Goal: Task Accomplishment & Management: Use online tool/utility

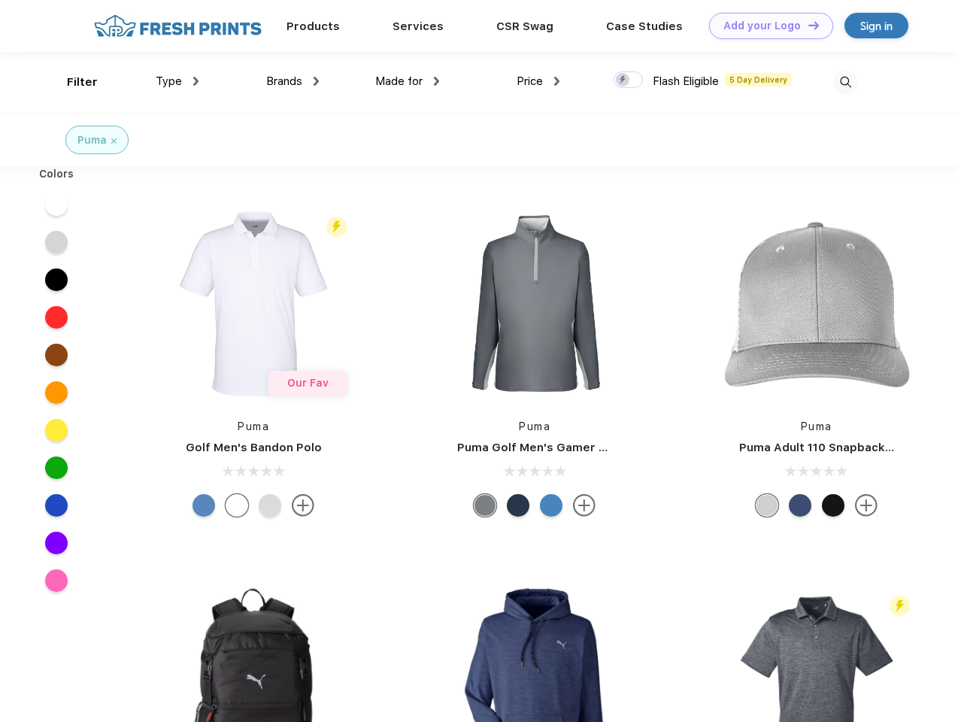
scroll to position [1, 0]
click at [765, 26] on link "Add your Logo Design Tool" at bounding box center [771, 26] width 124 height 26
click at [0, 0] on div "Design Tool" at bounding box center [0, 0] width 0 height 0
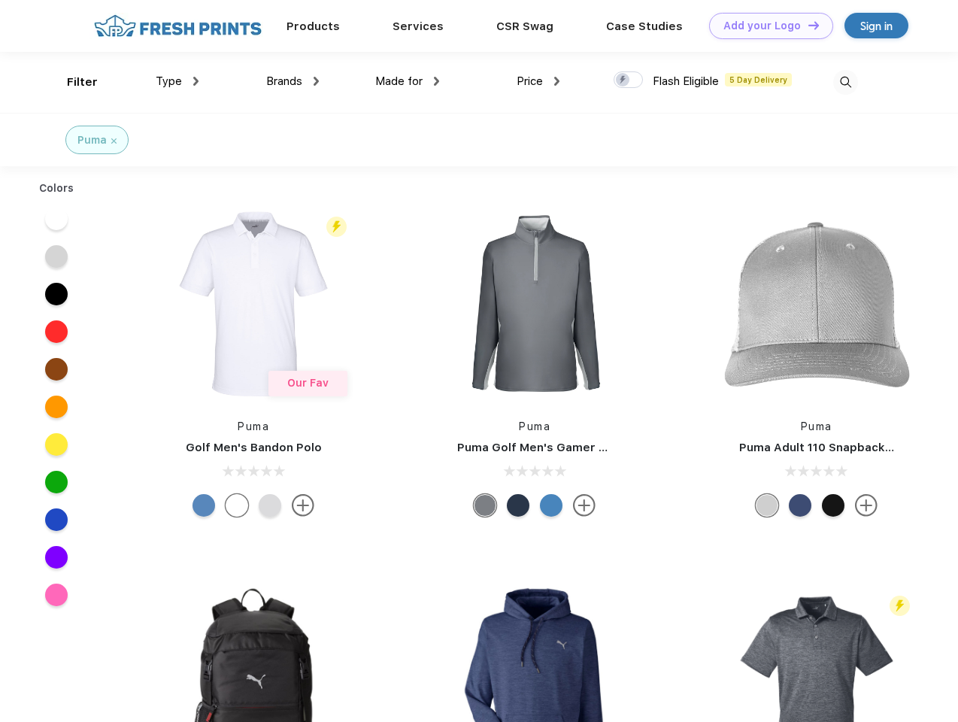
click at [807, 25] on link "Add your Logo Design Tool" at bounding box center [771, 26] width 124 height 26
click at [72, 82] on div "Filter" at bounding box center [82, 82] width 31 height 17
click at [177, 81] on span "Type" at bounding box center [169, 81] width 26 height 14
click at [293, 81] on span "Brands" at bounding box center [284, 81] width 36 height 14
click at [408, 81] on span "Made for" at bounding box center [398, 81] width 47 height 14
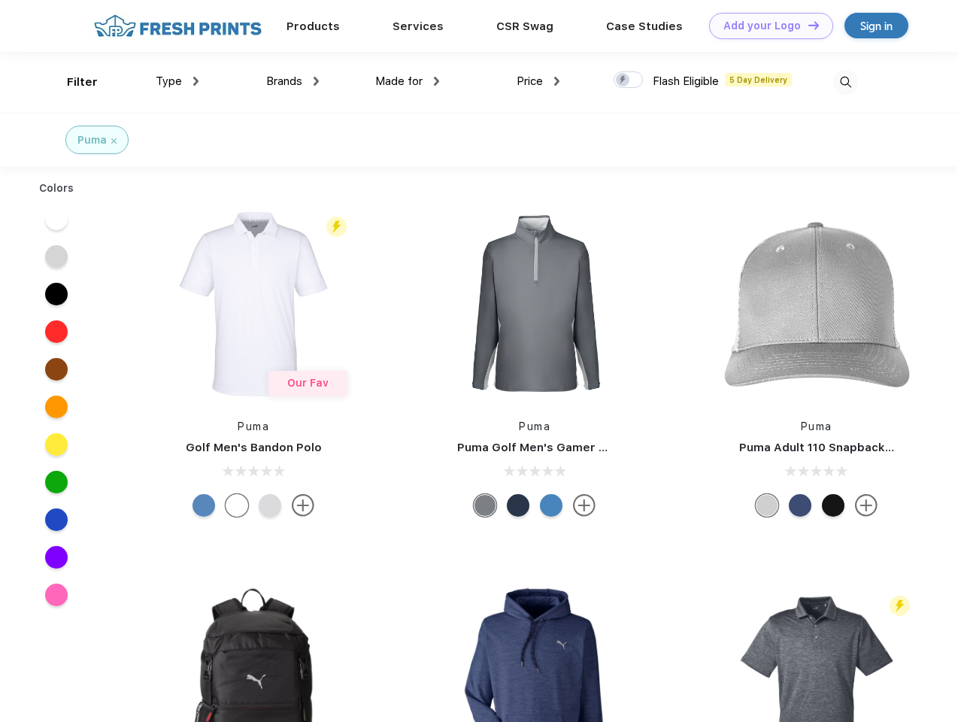
click at [538, 81] on span "Price" at bounding box center [530, 81] width 26 height 14
click at [629, 80] on div at bounding box center [628, 79] width 29 height 17
click at [623, 80] on input "checkbox" at bounding box center [619, 76] width 10 height 10
click at [845, 82] on img at bounding box center [845, 82] width 25 height 25
